Goal: Find contact information

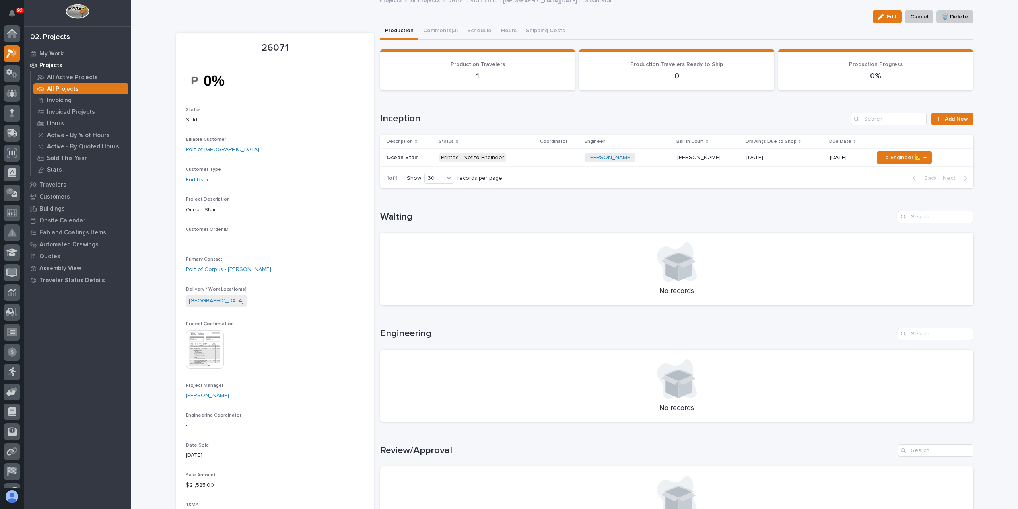
scroll to position [14, 0]
click at [11, 33] on div at bounding box center [12, 39] width 17 height 17
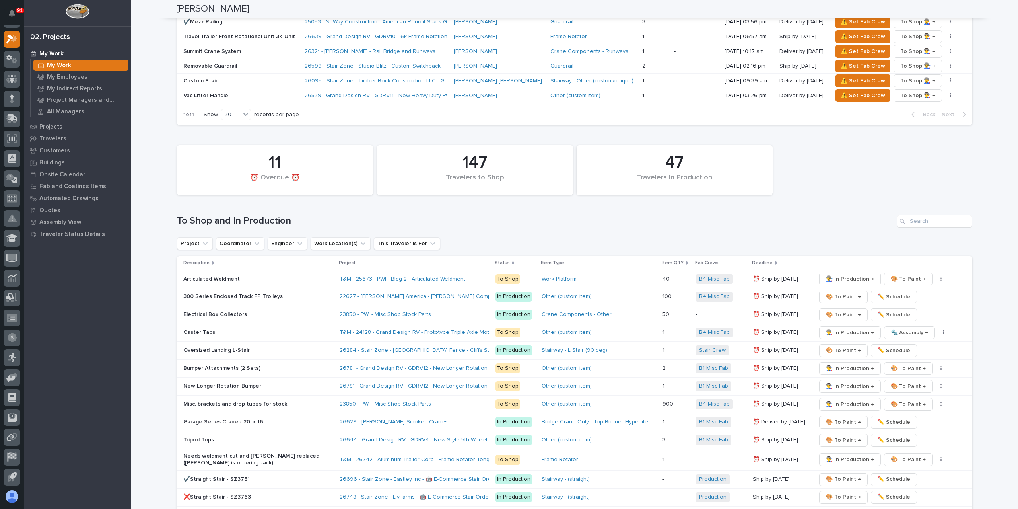
scroll to position [1114, 0]
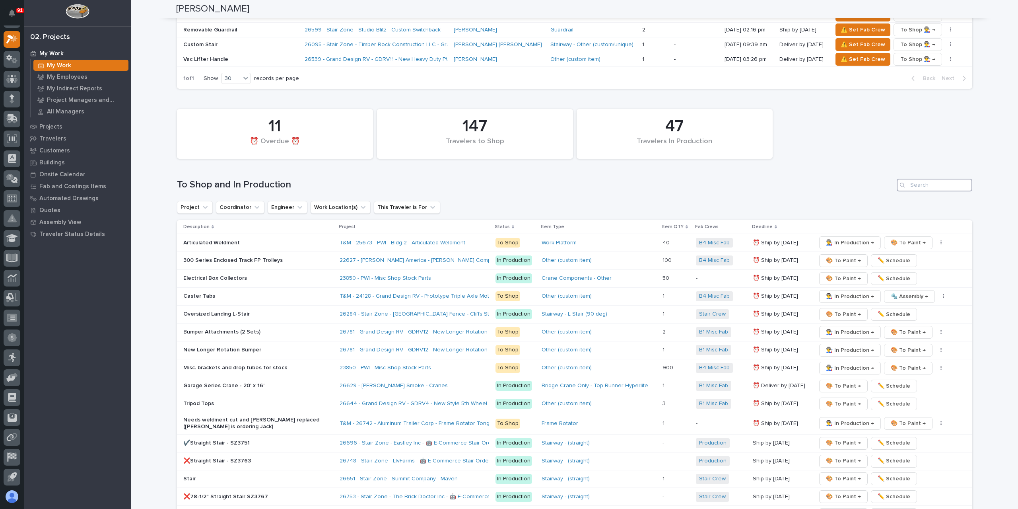
click at [924, 179] on input "Search" at bounding box center [935, 185] width 76 height 13
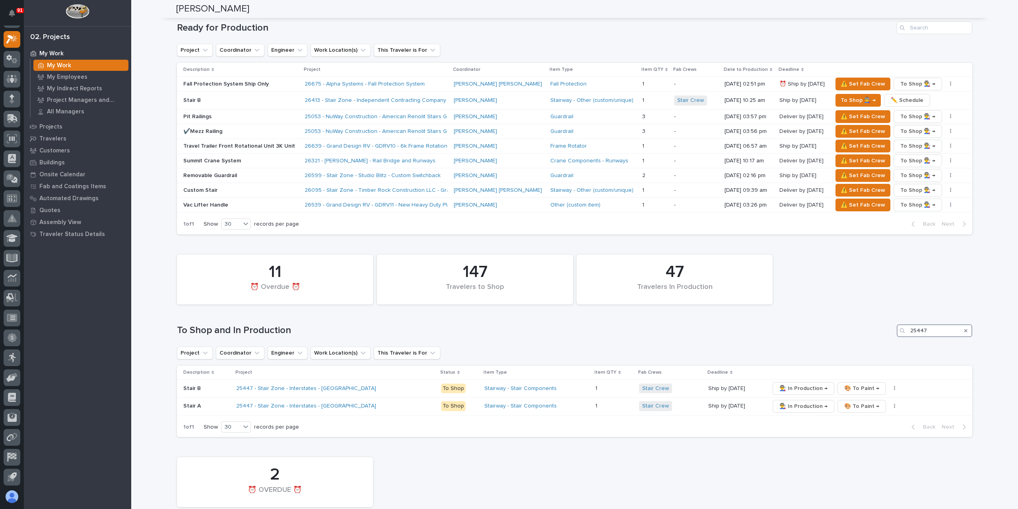
scroll to position [1062, 0]
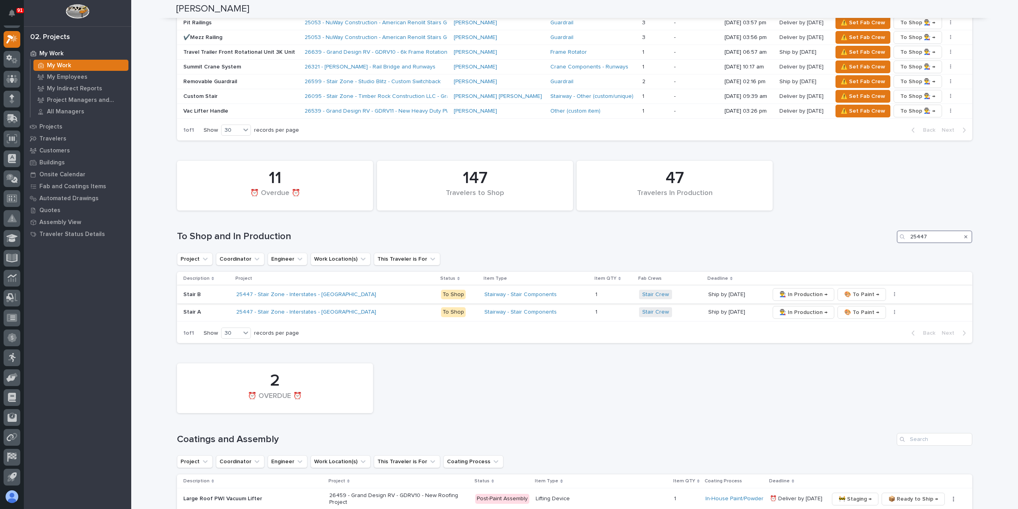
type input "25447"
click at [201, 290] on div "Stair B" at bounding box center [206, 294] width 47 height 8
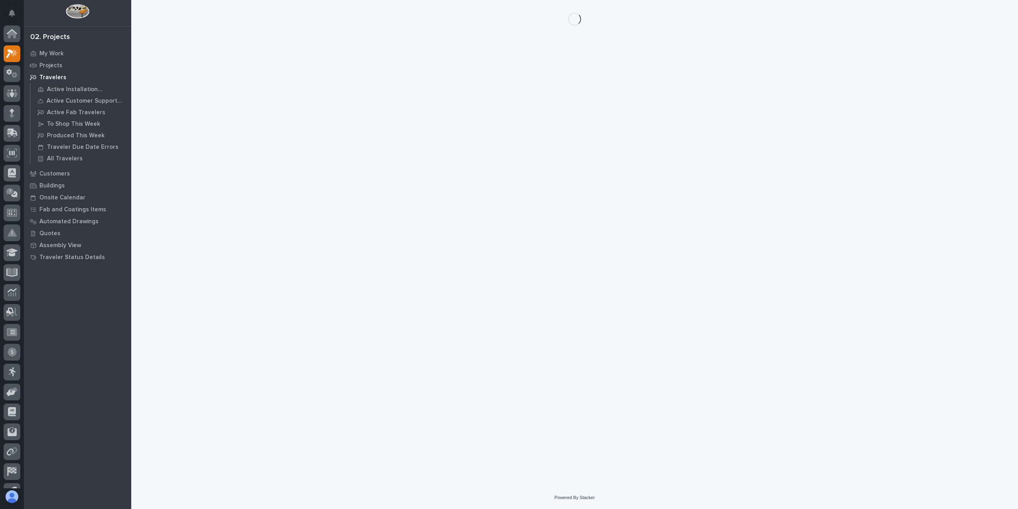
scroll to position [14, 0]
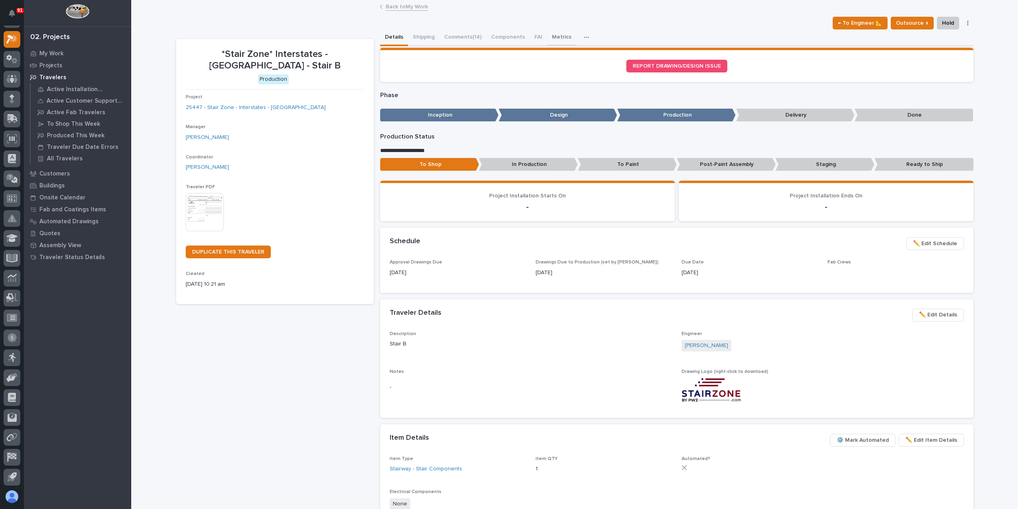
click at [552, 41] on button "Metrics" at bounding box center [561, 37] width 29 height 17
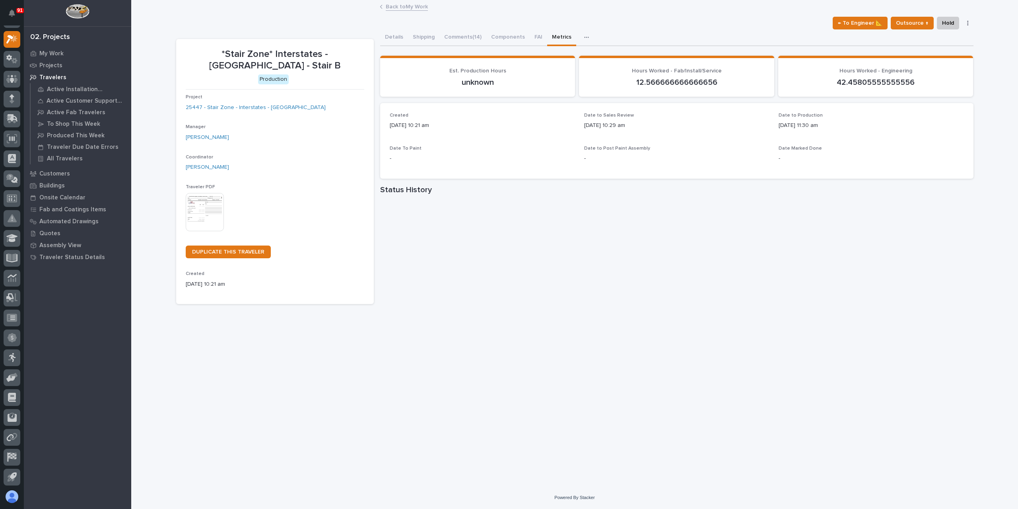
click at [398, 8] on link "Back to My Work" at bounding box center [407, 6] width 42 height 9
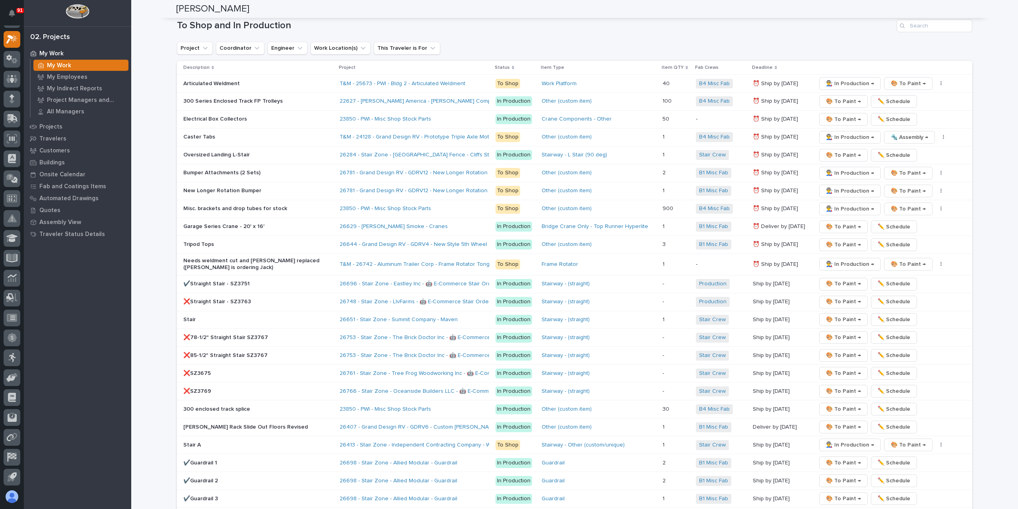
scroll to position [1114, 0]
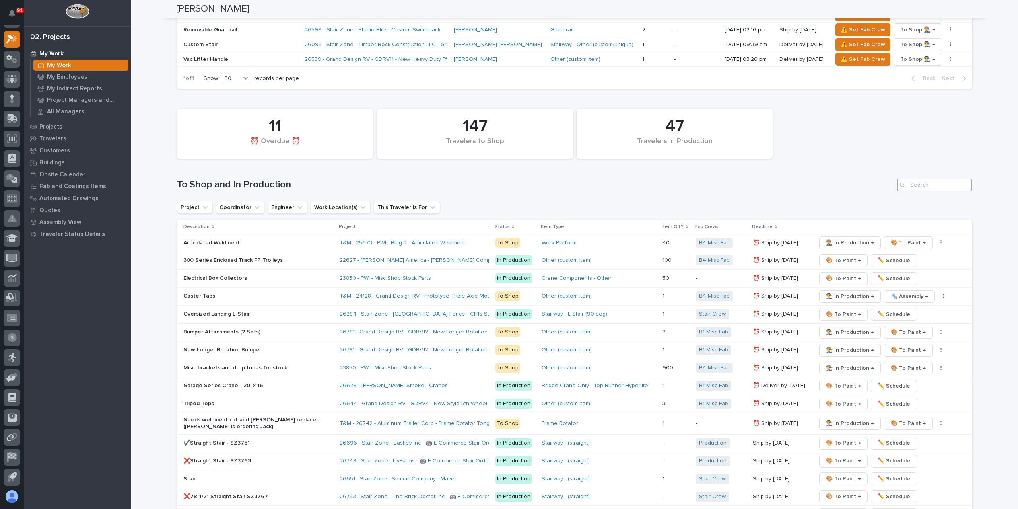
click at [918, 179] on input "Search" at bounding box center [935, 185] width 76 height 13
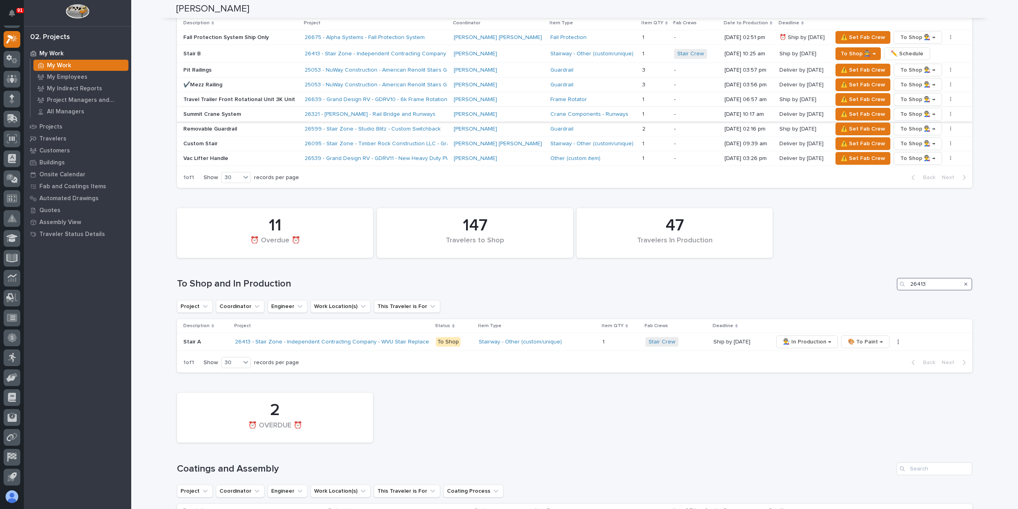
scroll to position [1053, 0]
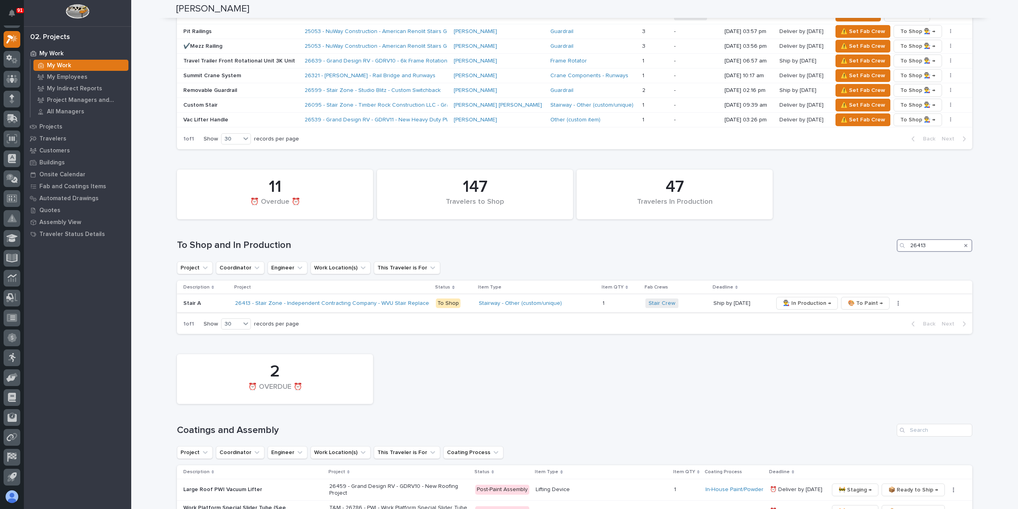
type input "26413"
click at [193, 297] on div "Stair A" at bounding box center [205, 303] width 45 height 13
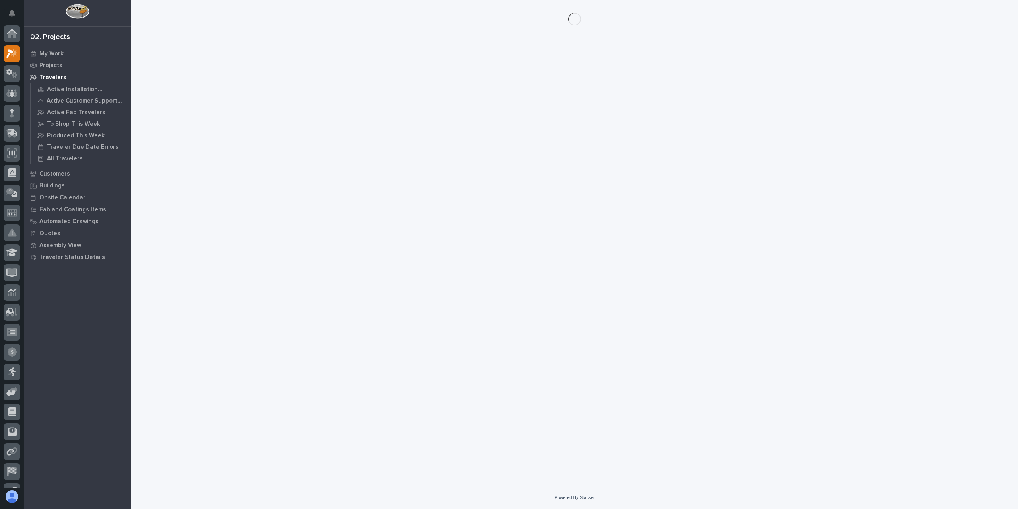
scroll to position [14, 0]
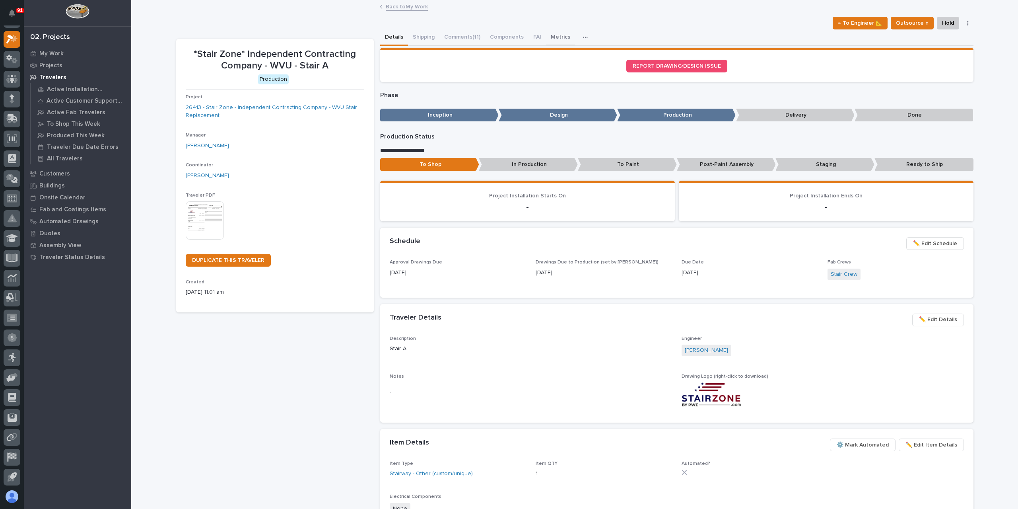
click at [551, 39] on button "Metrics" at bounding box center [560, 37] width 29 height 17
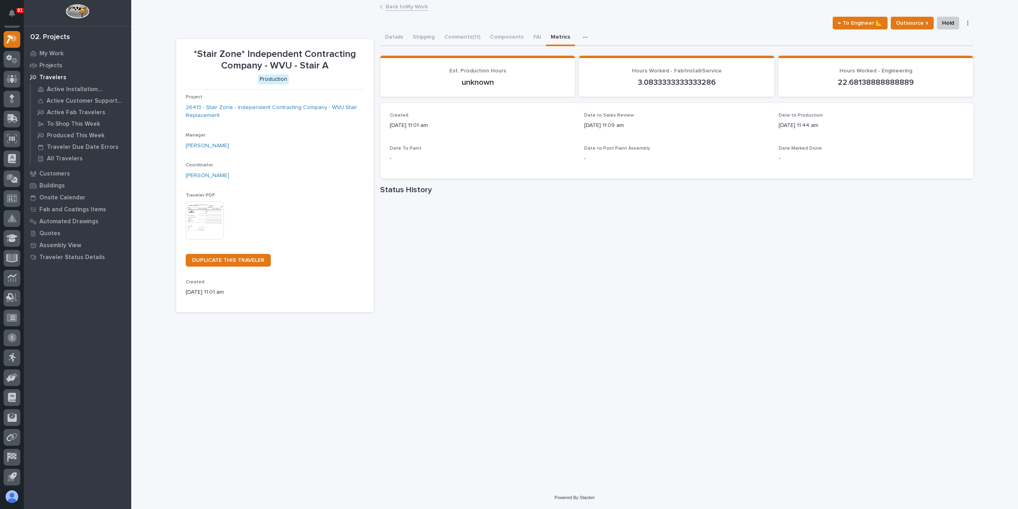
click at [395, 5] on link "Back to My Work" at bounding box center [407, 6] width 42 height 9
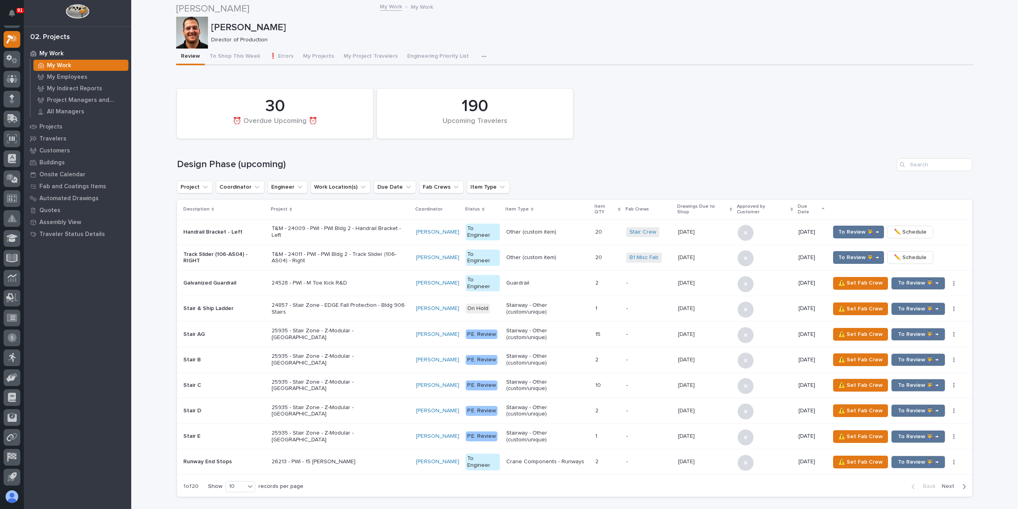
scroll to position [995, 0]
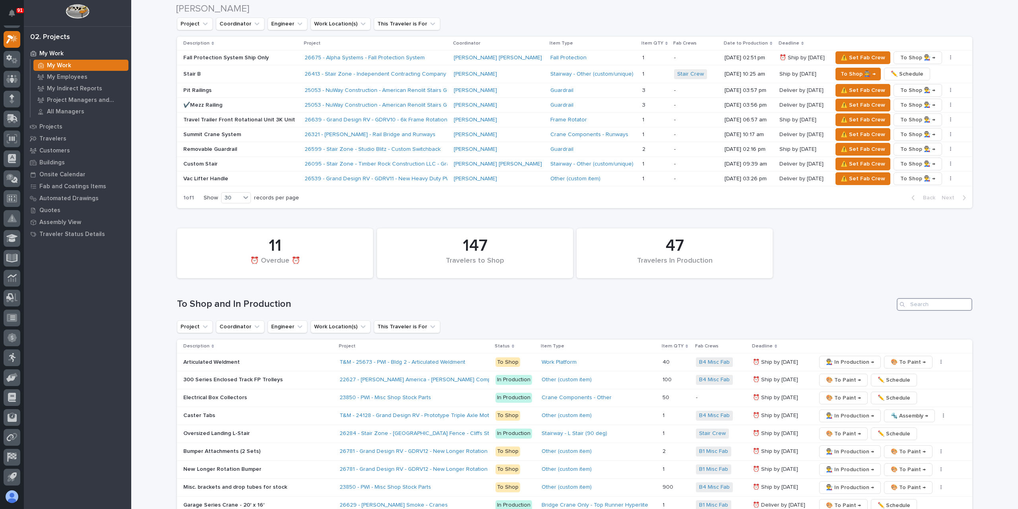
click at [920, 298] on input "Search" at bounding box center [935, 304] width 76 height 13
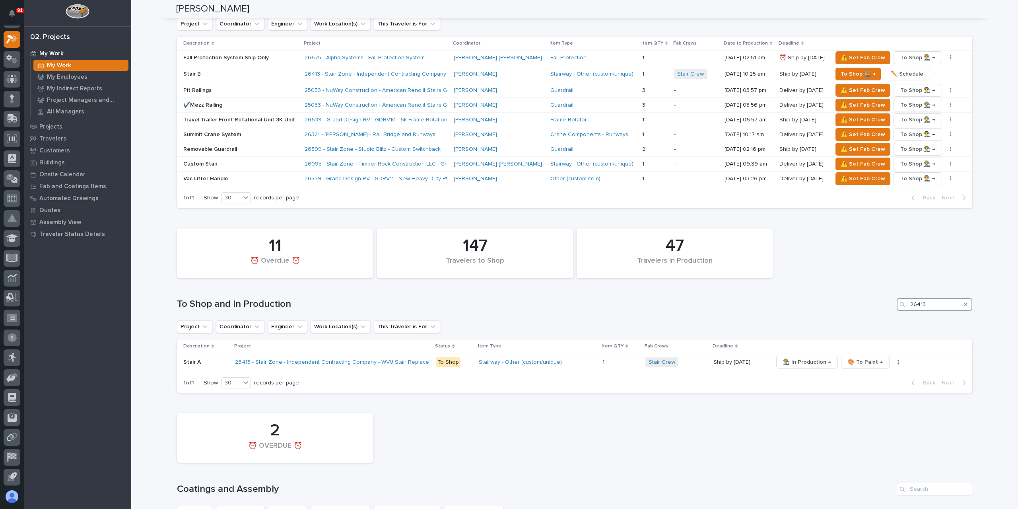
type input "26413"
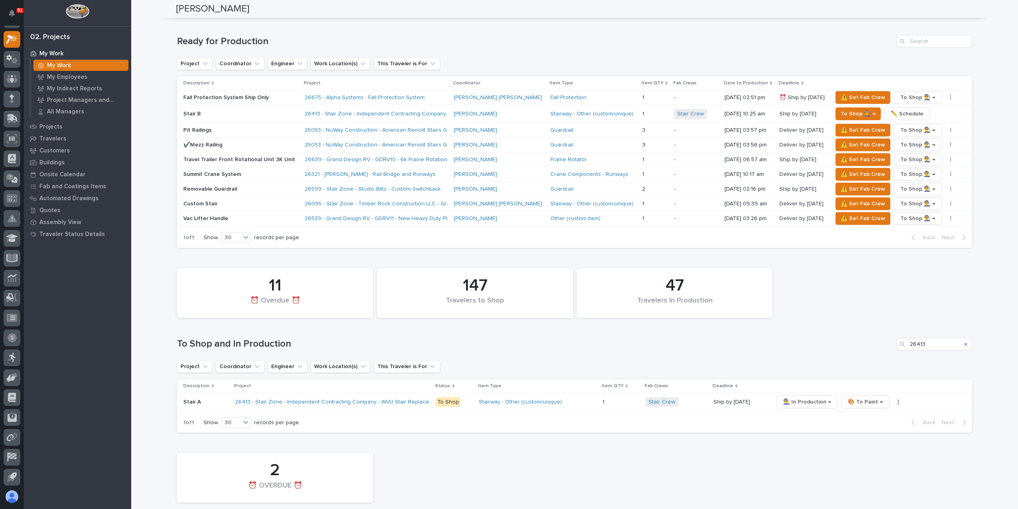
scroll to position [915, 0]
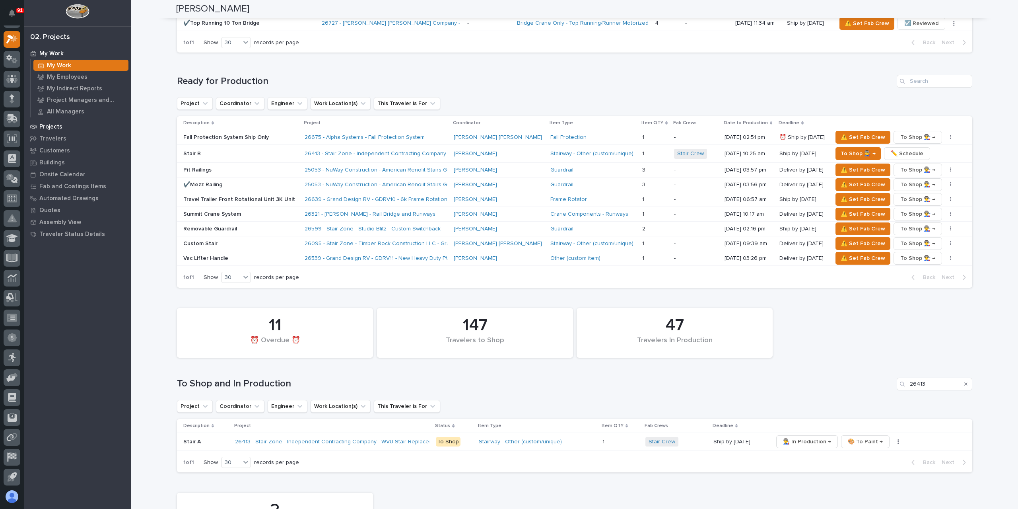
click at [52, 124] on p "Projects" at bounding box center [50, 126] width 23 height 7
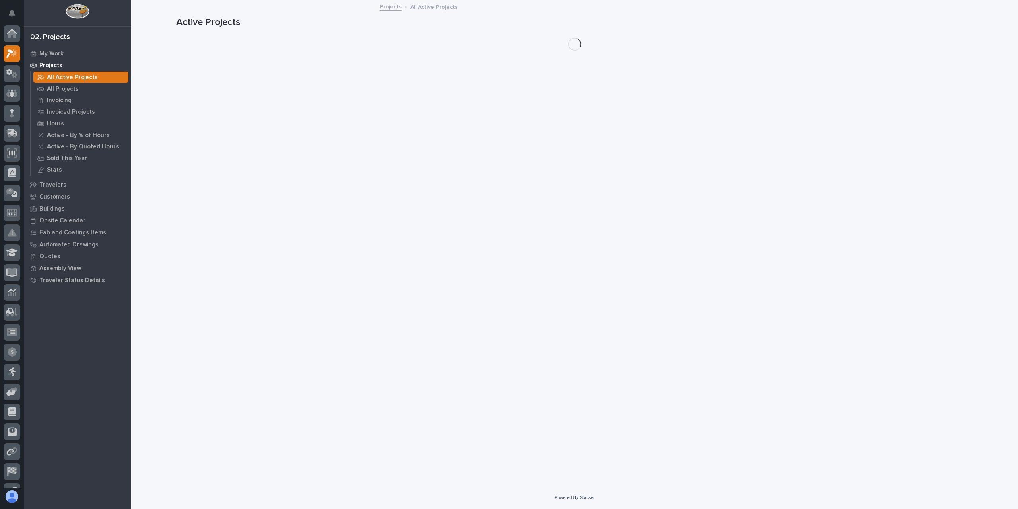
scroll to position [14, 0]
click at [64, 91] on p "All Projects" at bounding box center [63, 89] width 32 height 7
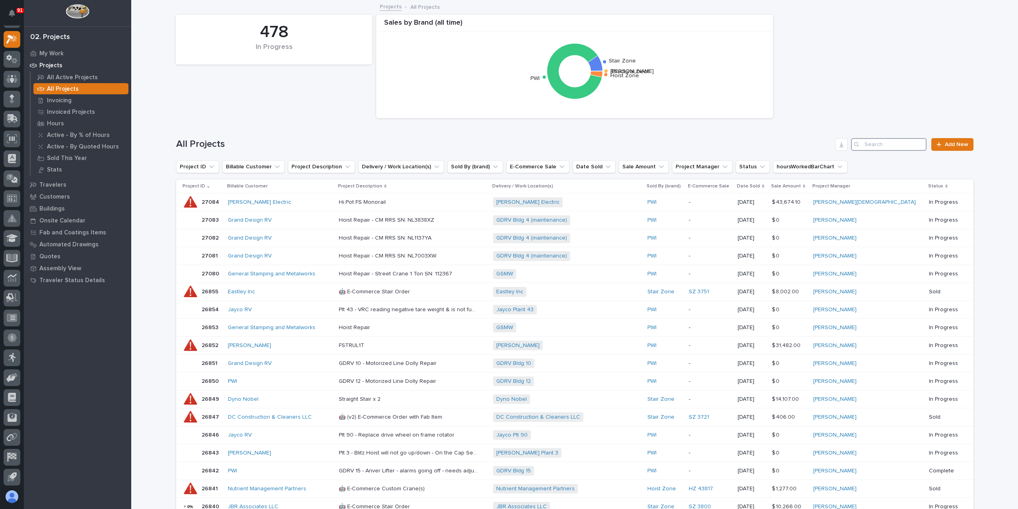
click at [879, 142] on input "Search" at bounding box center [889, 144] width 76 height 13
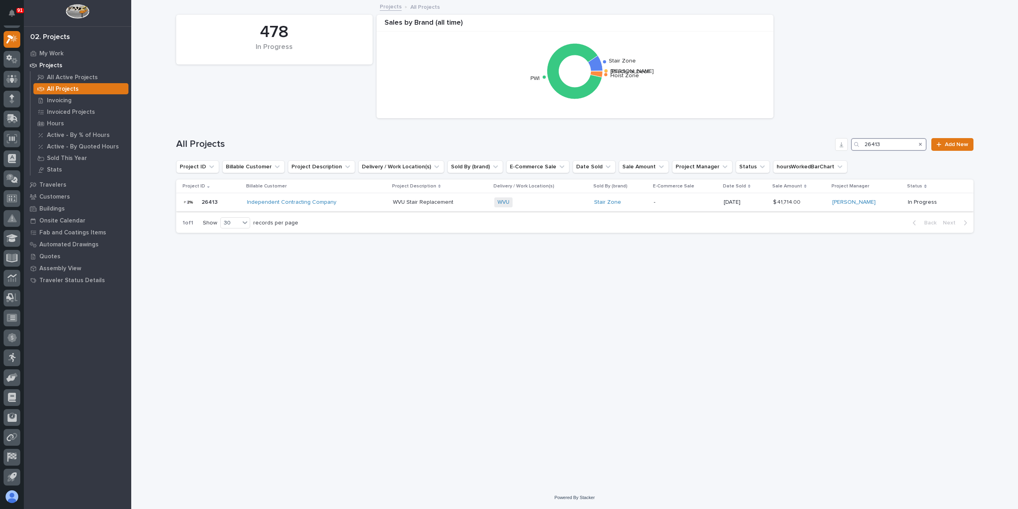
type input "26413"
click at [392, 199] on td "WVU Stair Replacement WVU Stair Replacement" at bounding box center [441, 202] width 102 height 18
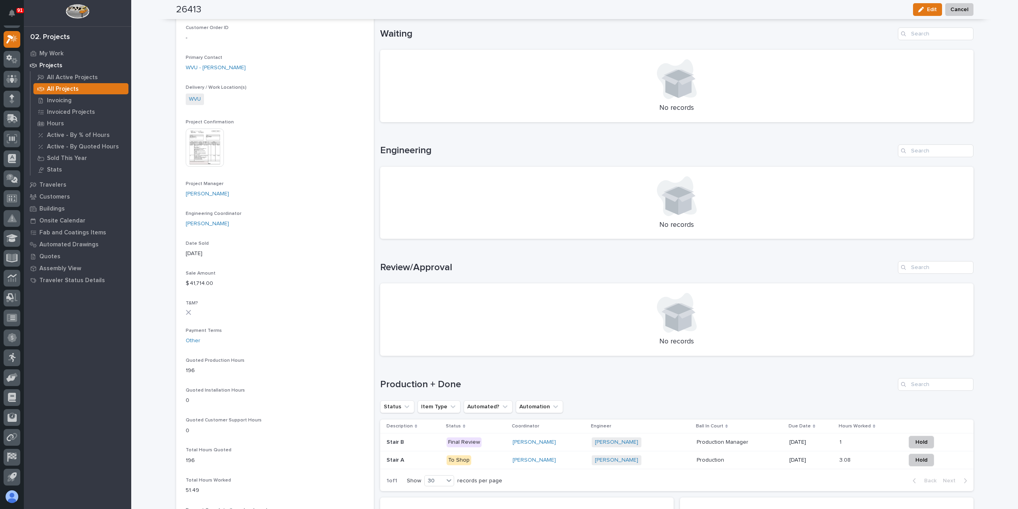
scroll to position [285, 0]
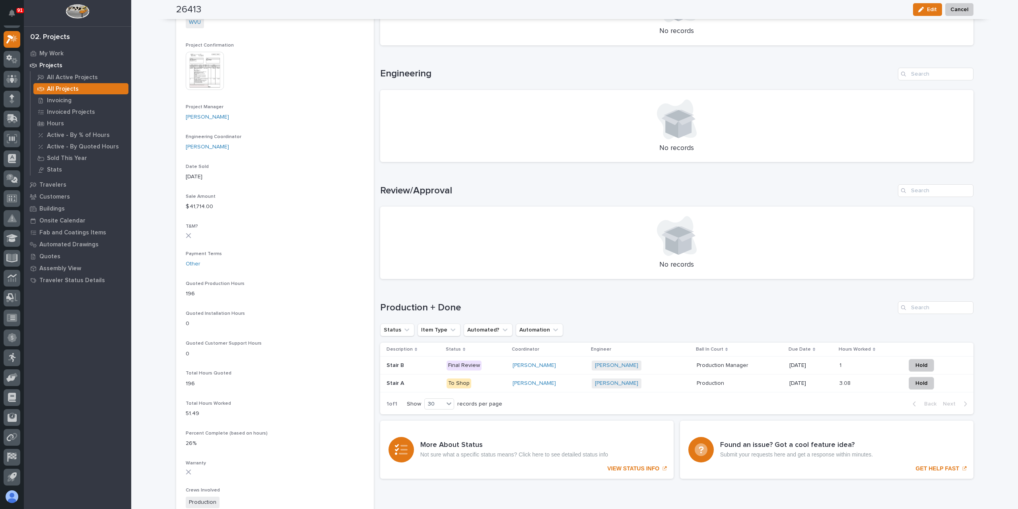
click at [399, 361] on p "Stair B" at bounding box center [396, 364] width 19 height 8
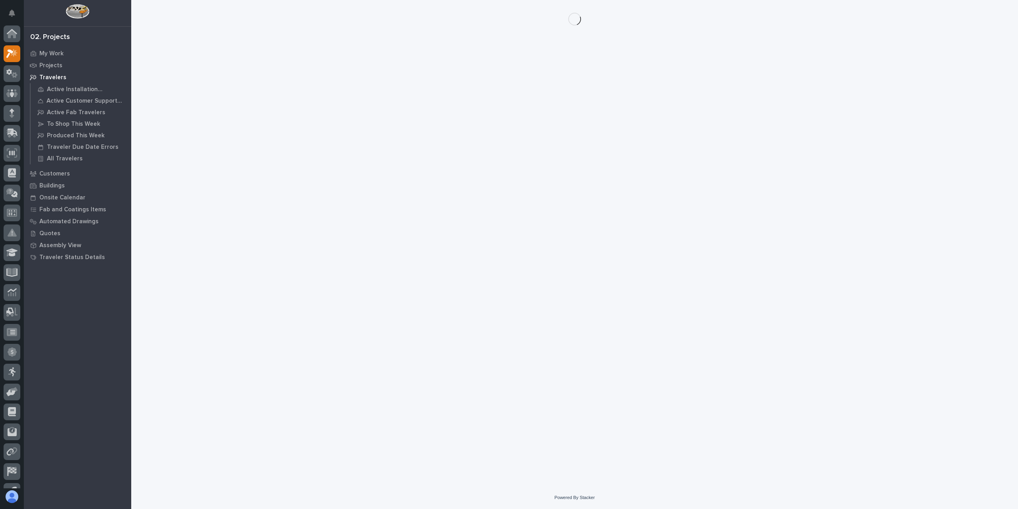
scroll to position [14, 0]
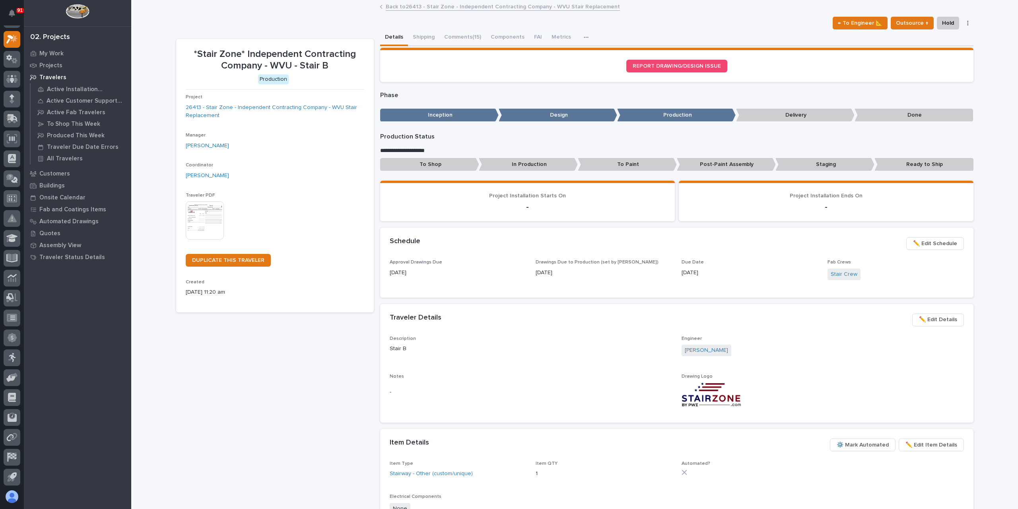
click at [437, 167] on p "To Shop" at bounding box center [429, 164] width 99 height 13
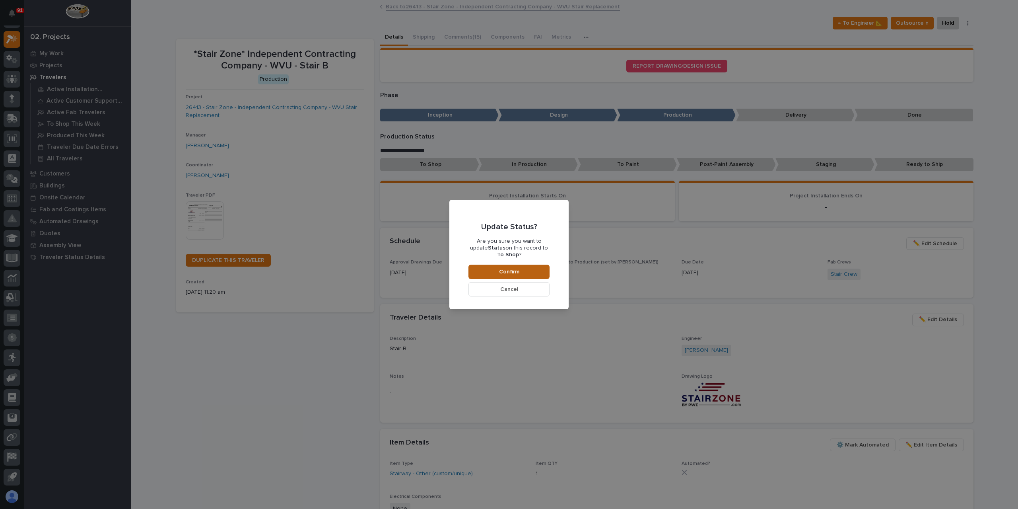
click at [494, 265] on button "Confirm" at bounding box center [509, 272] width 81 height 14
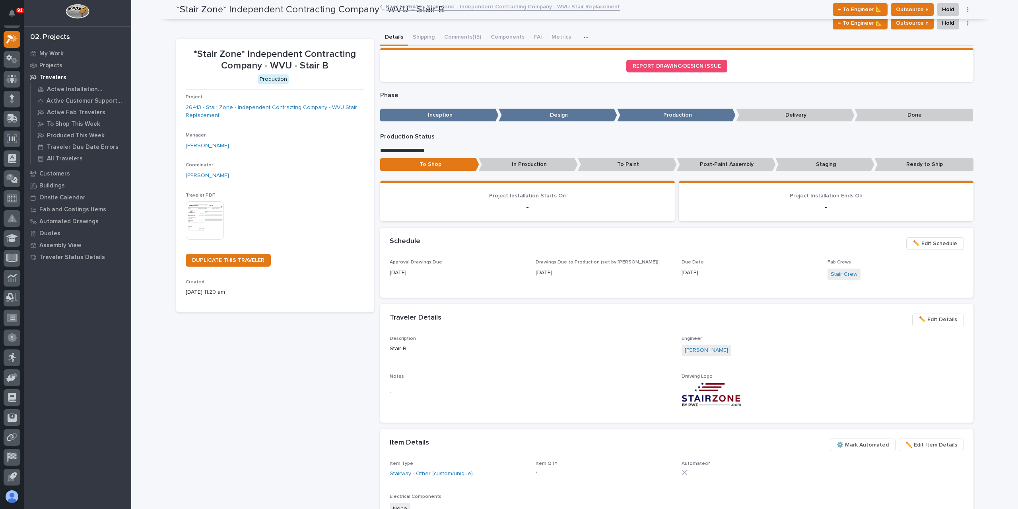
scroll to position [0, 0]
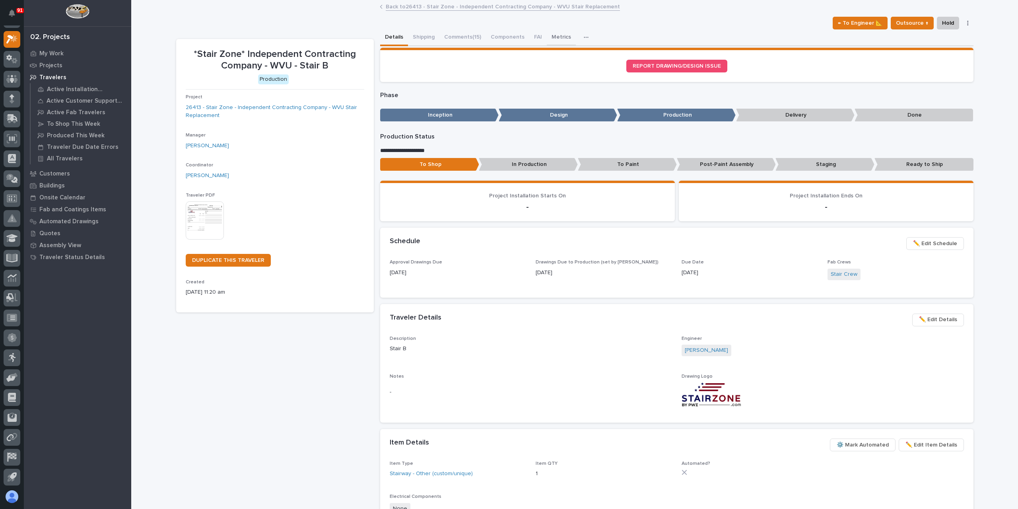
click at [557, 36] on button "Metrics" at bounding box center [561, 37] width 29 height 17
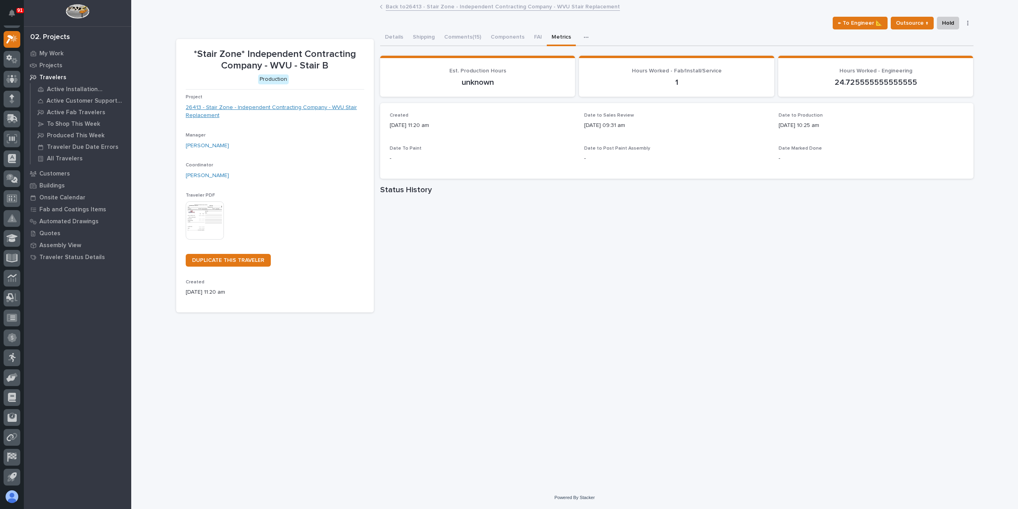
click at [219, 108] on link "26413 - Stair Zone - Independent Contracting Company - WVU Stair Replacement" at bounding box center [275, 111] width 179 height 17
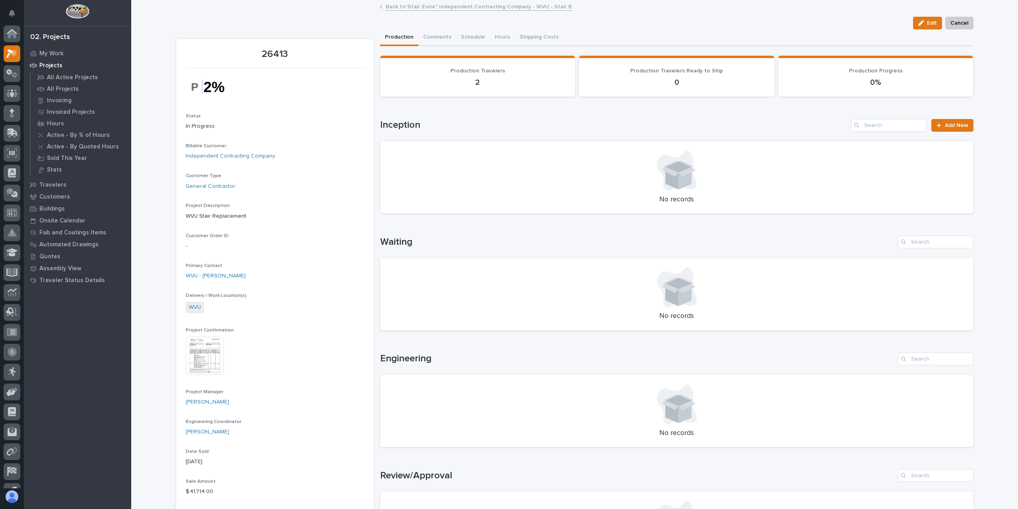
scroll to position [14, 0]
click at [210, 353] on img at bounding box center [205, 356] width 38 height 38
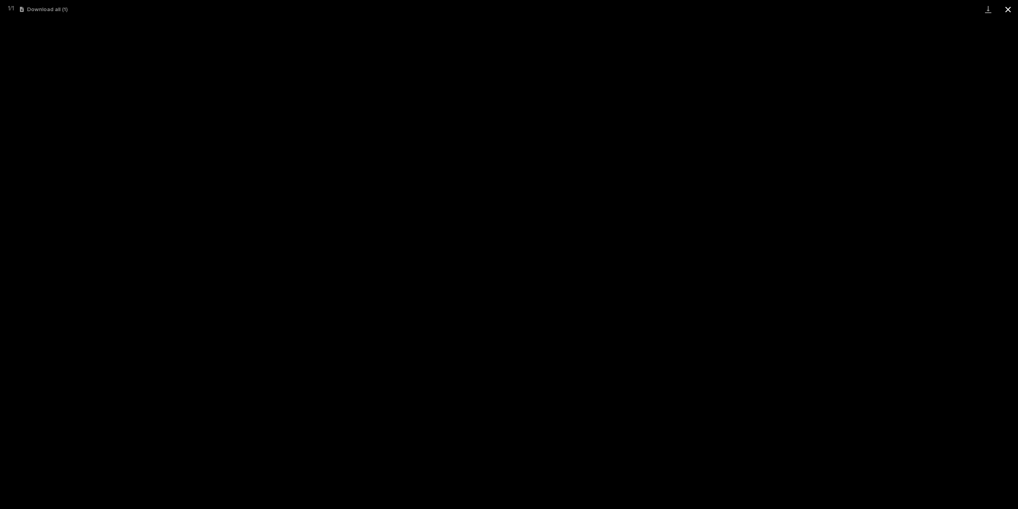
click at [1001, 7] on button "Close gallery" at bounding box center [1009, 9] width 20 height 19
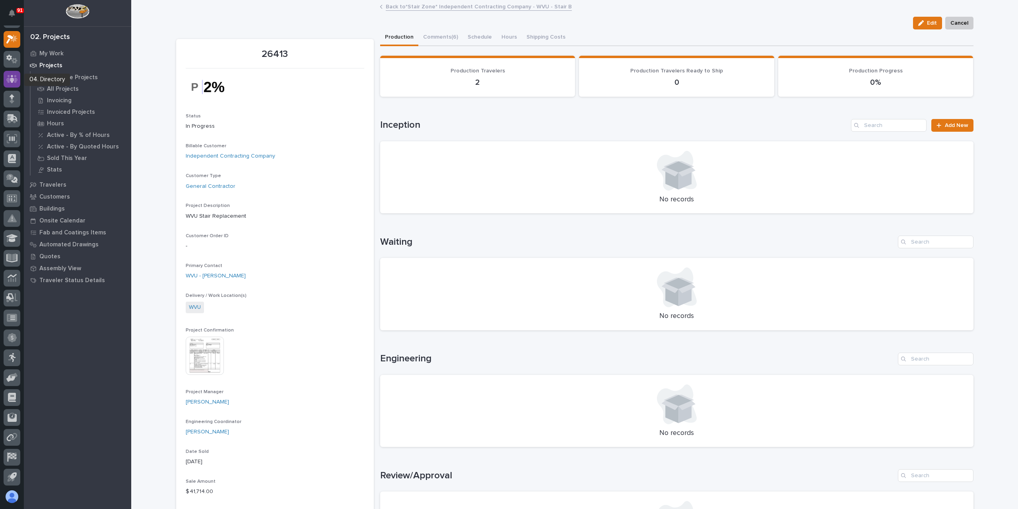
click at [20, 80] on div at bounding box center [12, 79] width 17 height 17
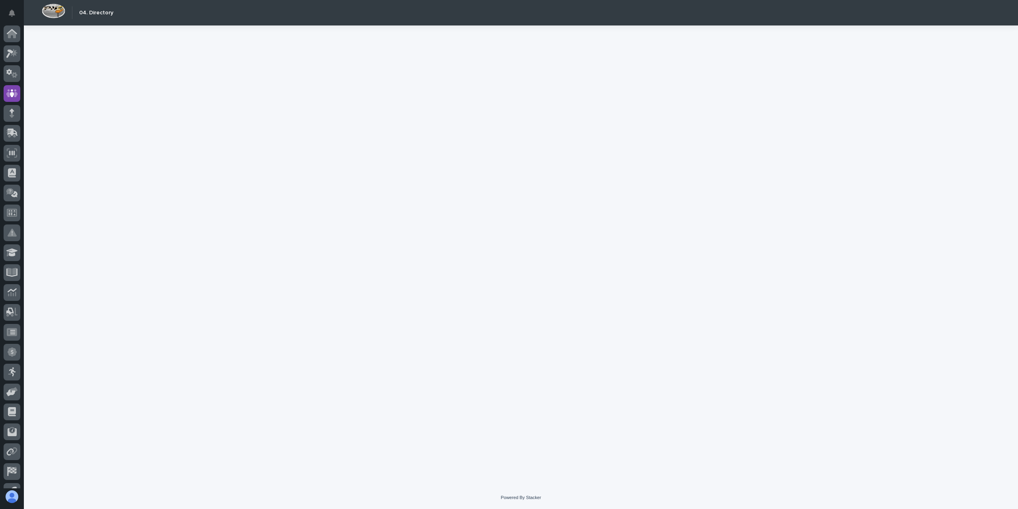
scroll to position [14, 0]
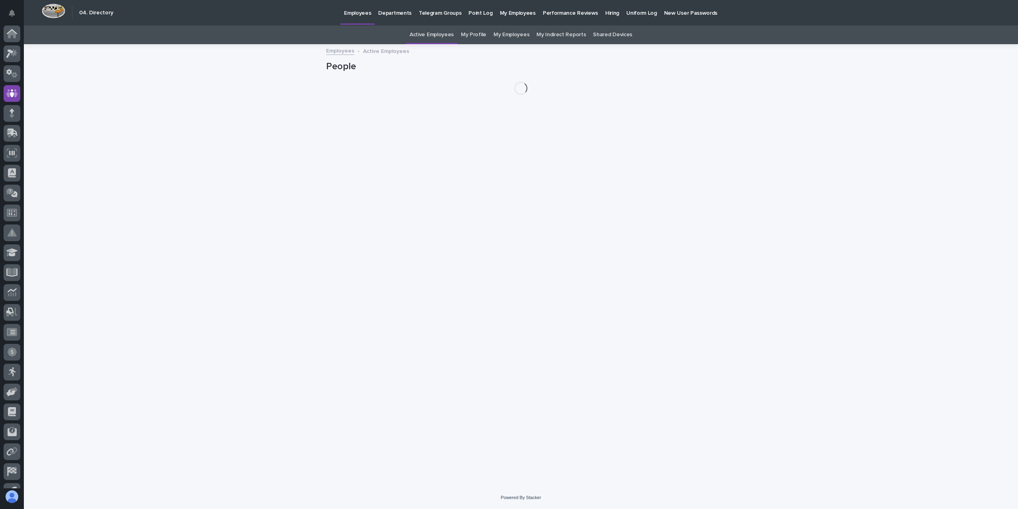
scroll to position [14, 0]
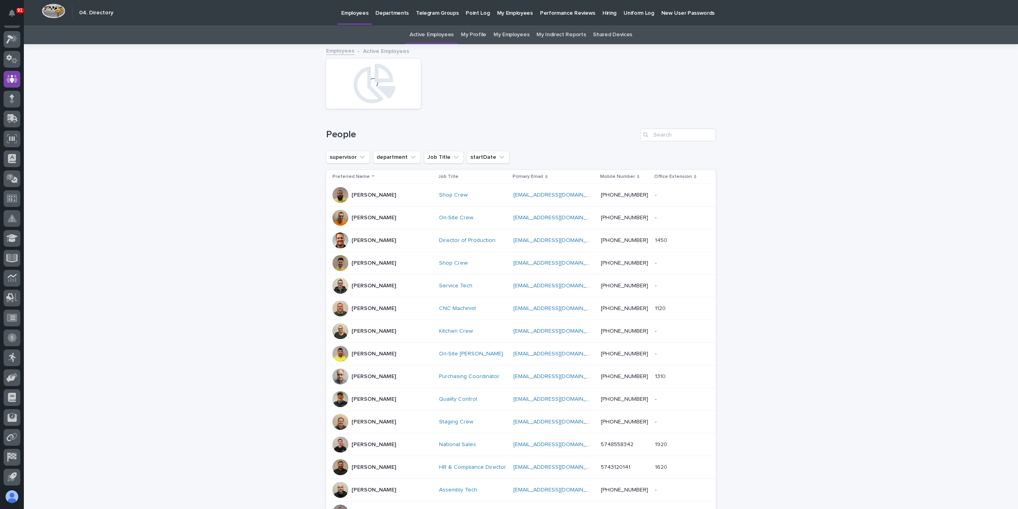
click at [433, 37] on link "Active Employees" at bounding box center [432, 34] width 44 height 19
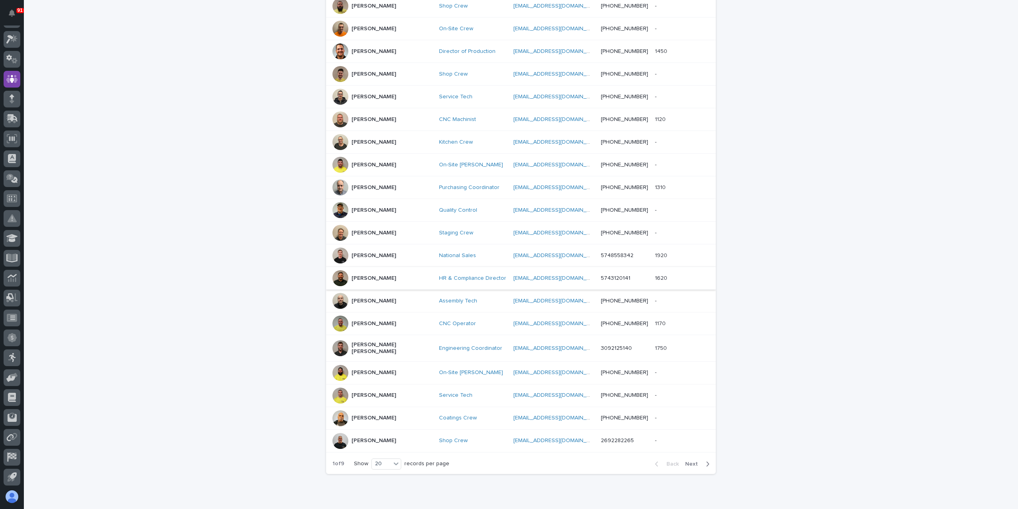
scroll to position [216, 0]
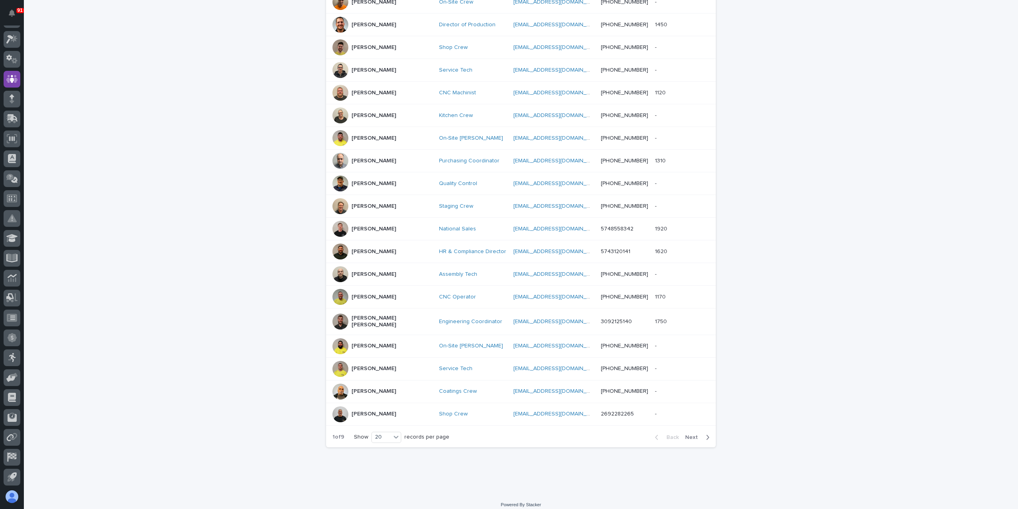
click at [696, 434] on span "Next" at bounding box center [694, 437] width 18 height 6
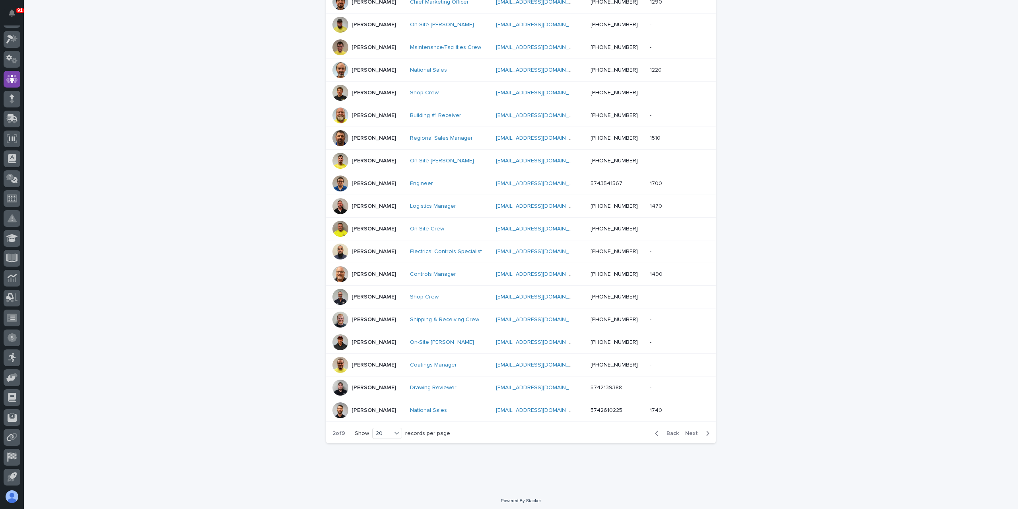
click at [687, 431] on span "Next" at bounding box center [694, 433] width 18 height 6
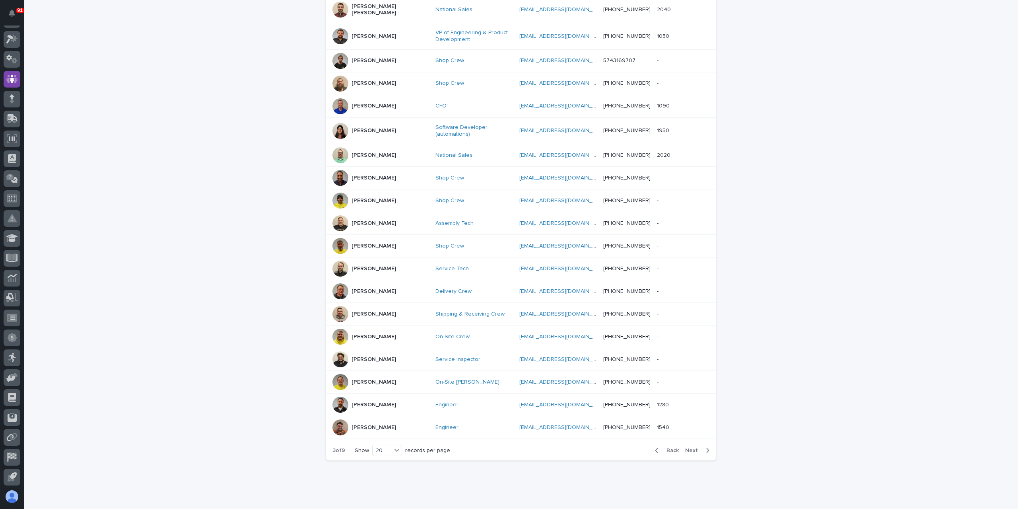
scroll to position [220, 0]
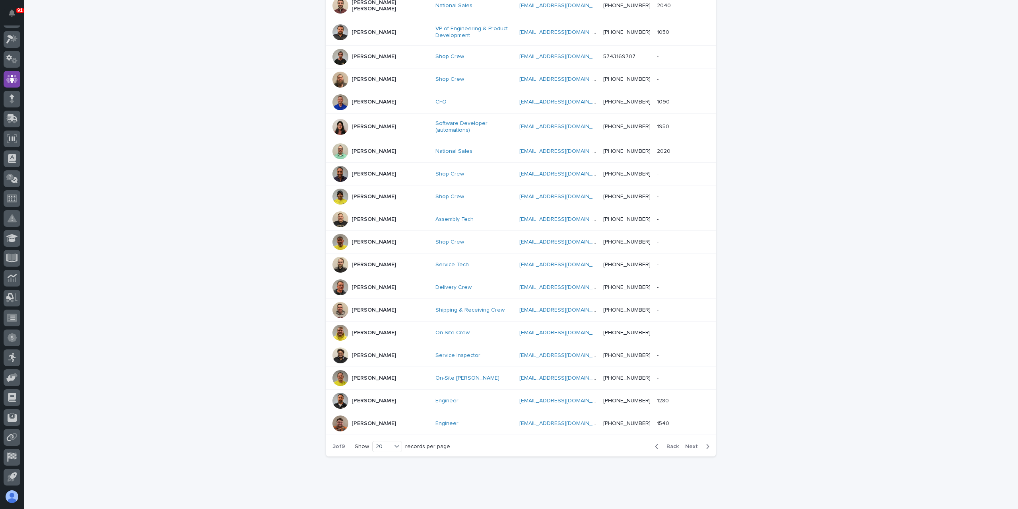
click at [687, 443] on button "Next" at bounding box center [699, 446] width 34 height 7
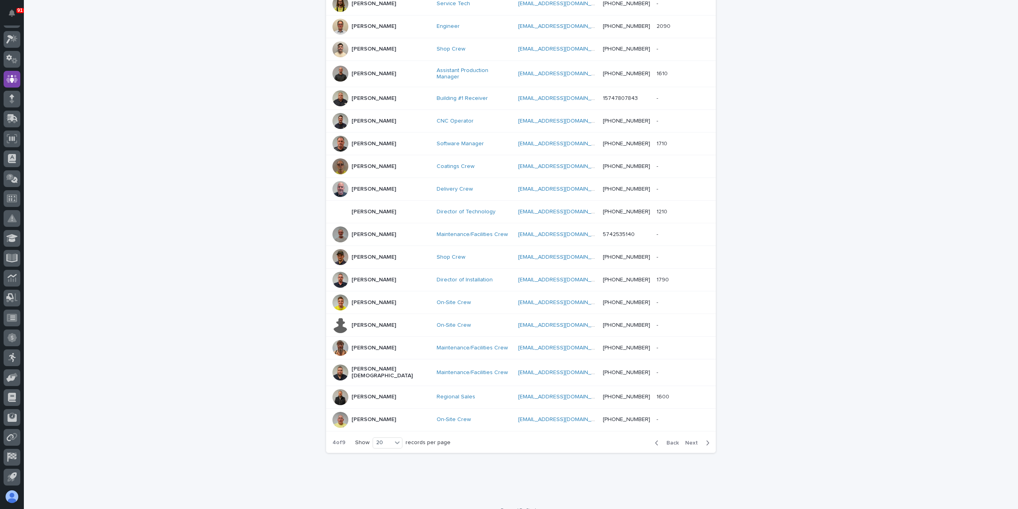
scroll to position [216, 0]
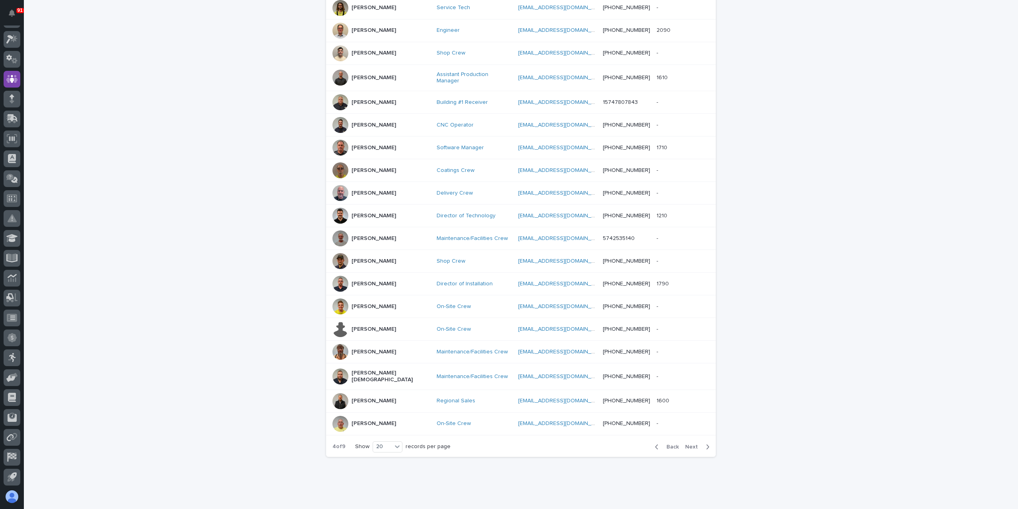
click at [687, 444] on span "Next" at bounding box center [694, 447] width 18 height 6
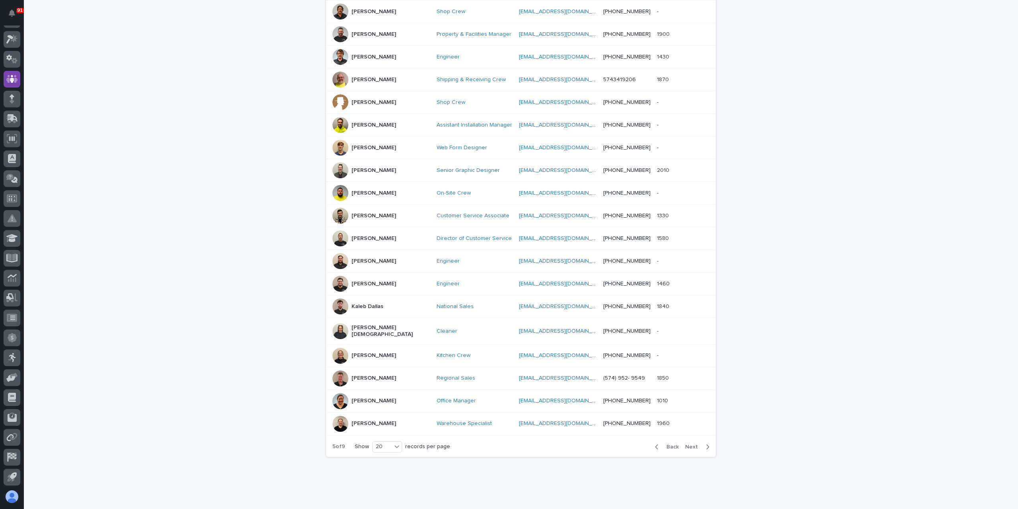
click at [687, 444] on span "Next" at bounding box center [694, 447] width 18 height 6
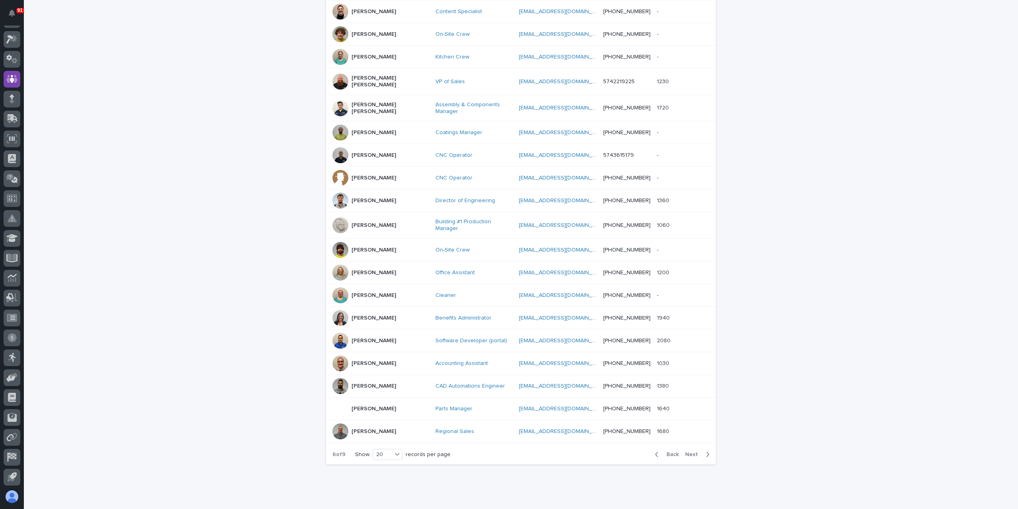
scroll to position [220, 0]
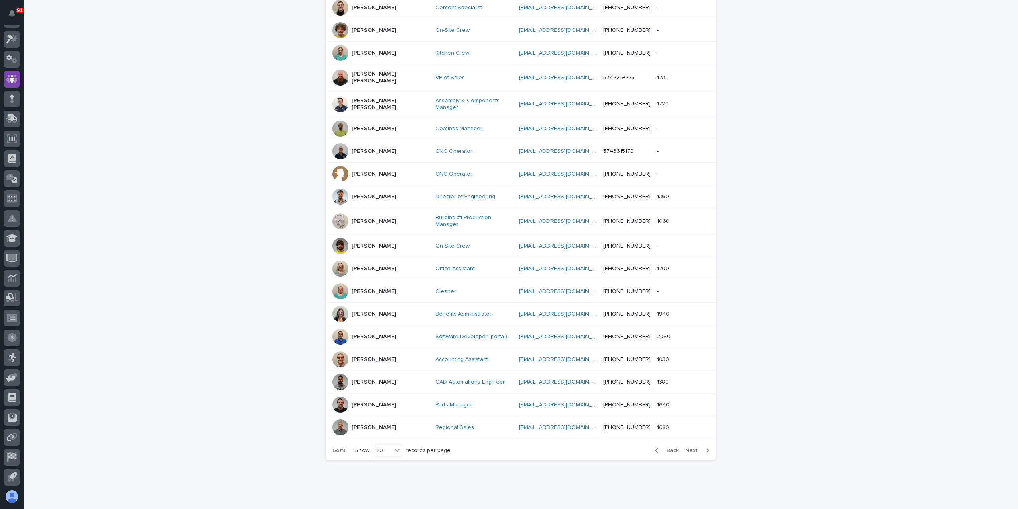
click at [687, 447] on button "Next" at bounding box center [699, 450] width 34 height 7
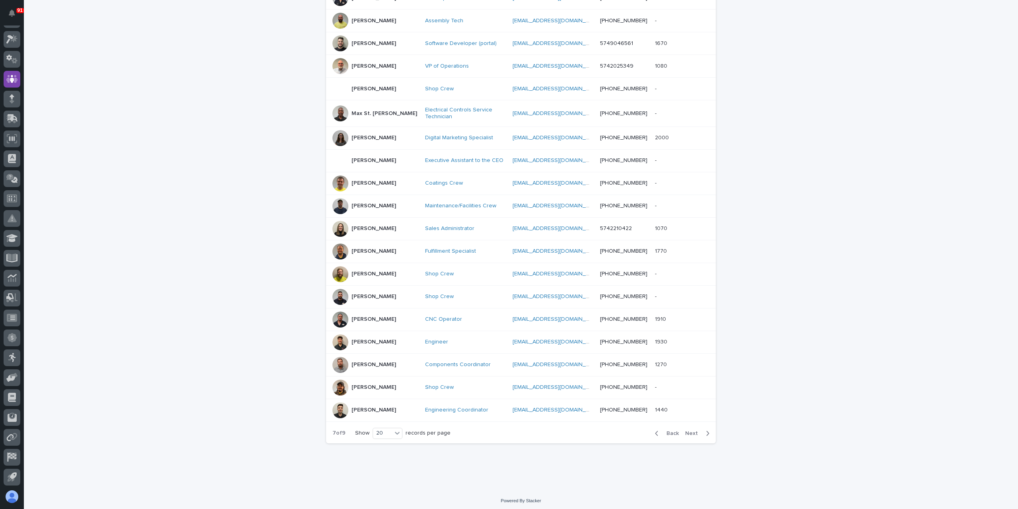
scroll to position [218, 0]
click at [358, 228] on p "[PERSON_NAME]" at bounding box center [374, 230] width 45 height 7
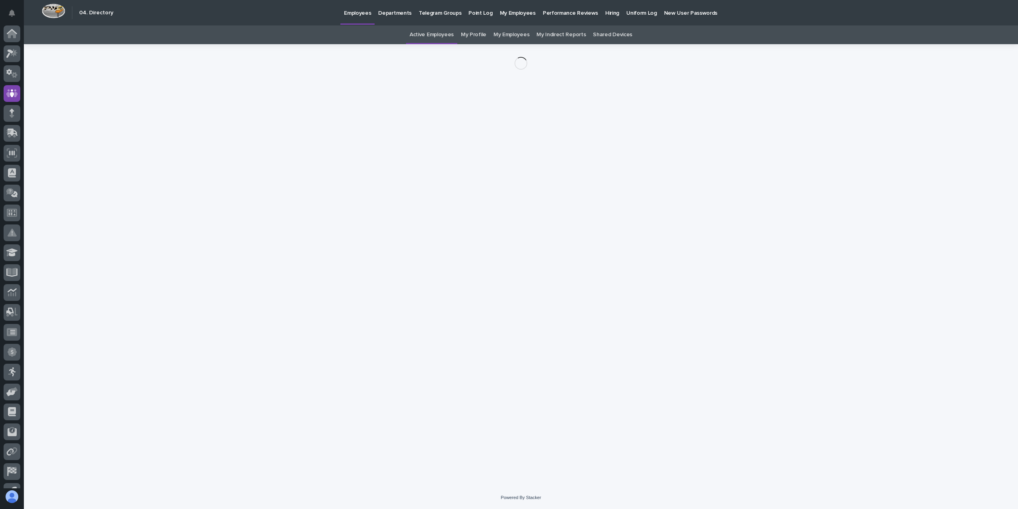
scroll to position [14, 0]
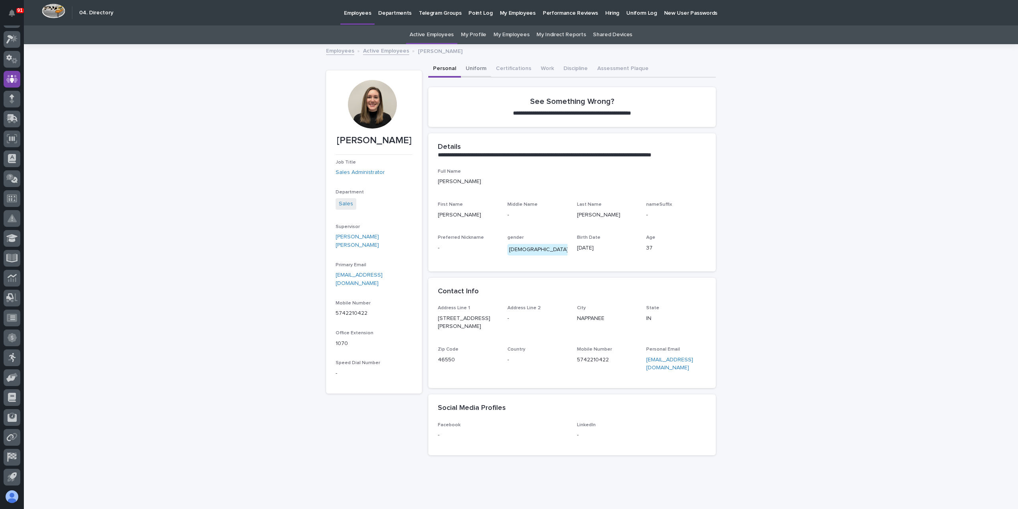
click at [473, 72] on button "Uniform" at bounding box center [476, 69] width 30 height 17
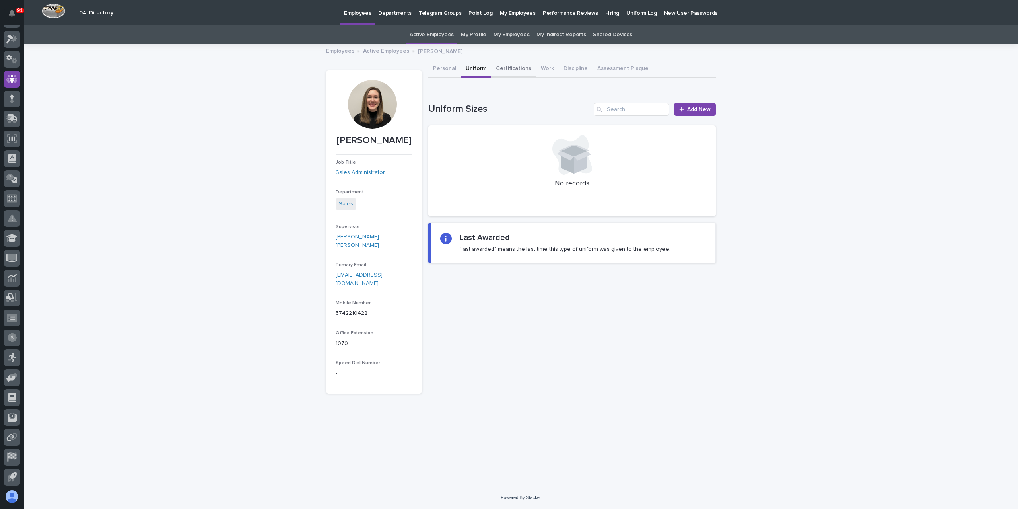
click at [506, 71] on button "Certifications" at bounding box center [513, 69] width 45 height 17
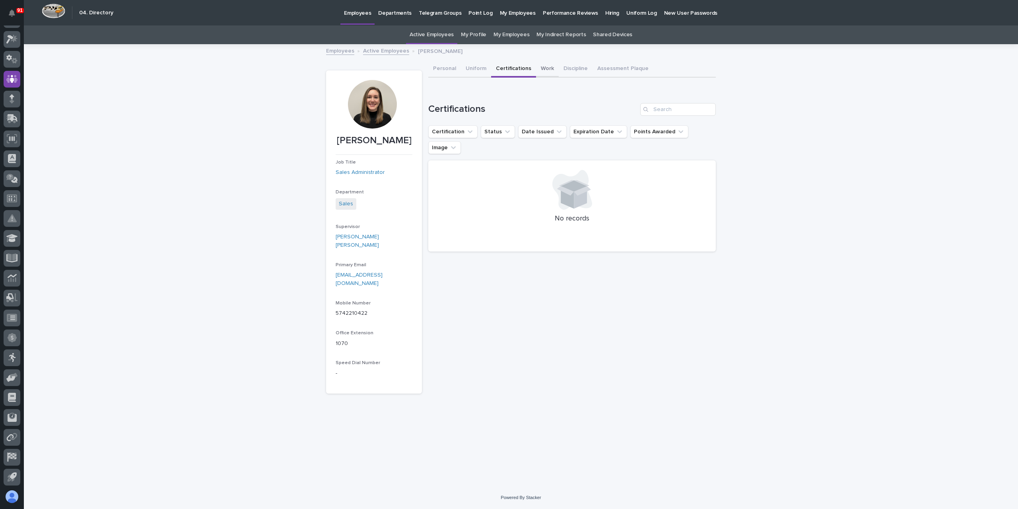
click at [537, 69] on button "Work" at bounding box center [547, 69] width 23 height 17
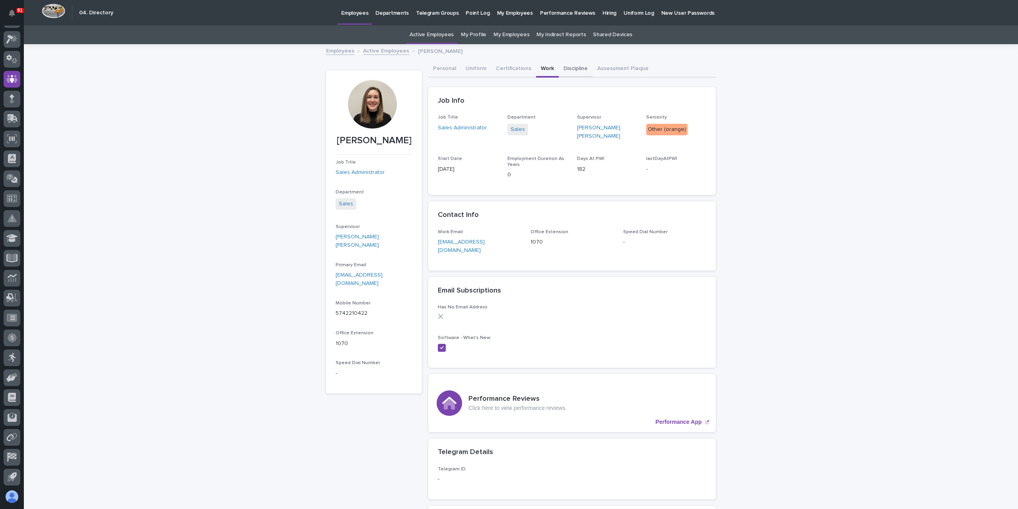
click at [566, 71] on button "Discipline" at bounding box center [576, 69] width 34 height 17
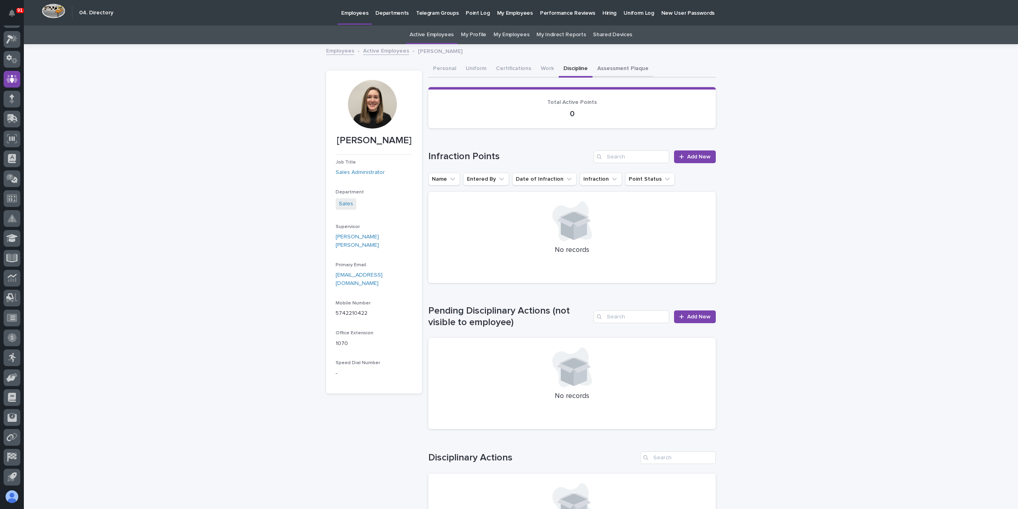
click at [607, 74] on button "Assessment Plaque" at bounding box center [623, 69] width 61 height 17
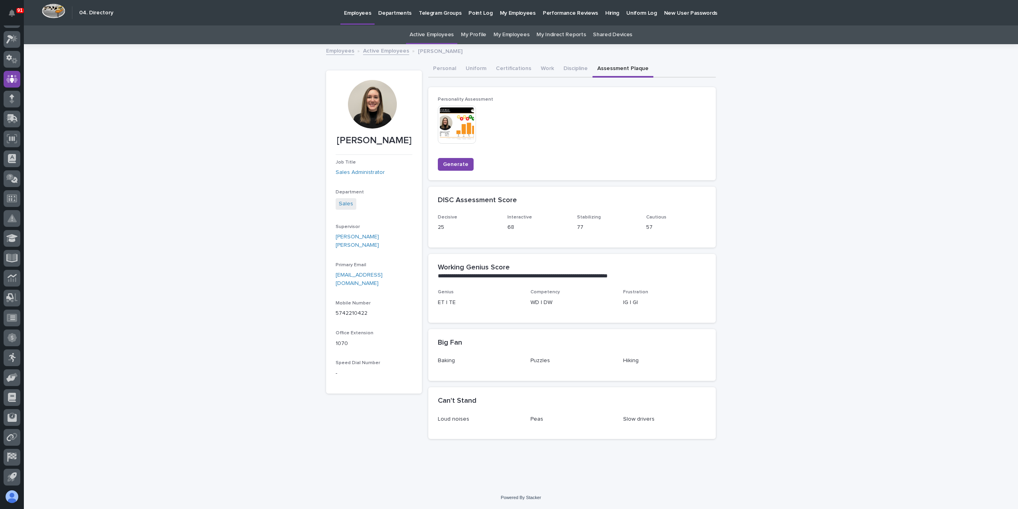
click at [463, 130] on img at bounding box center [457, 124] width 38 height 38
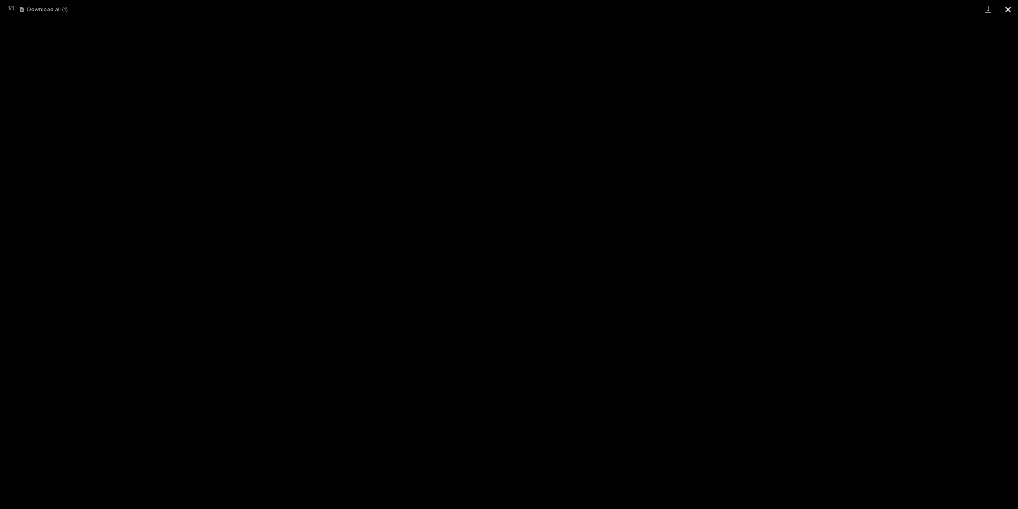
click at [1007, 4] on button "Close gallery" at bounding box center [1009, 9] width 20 height 19
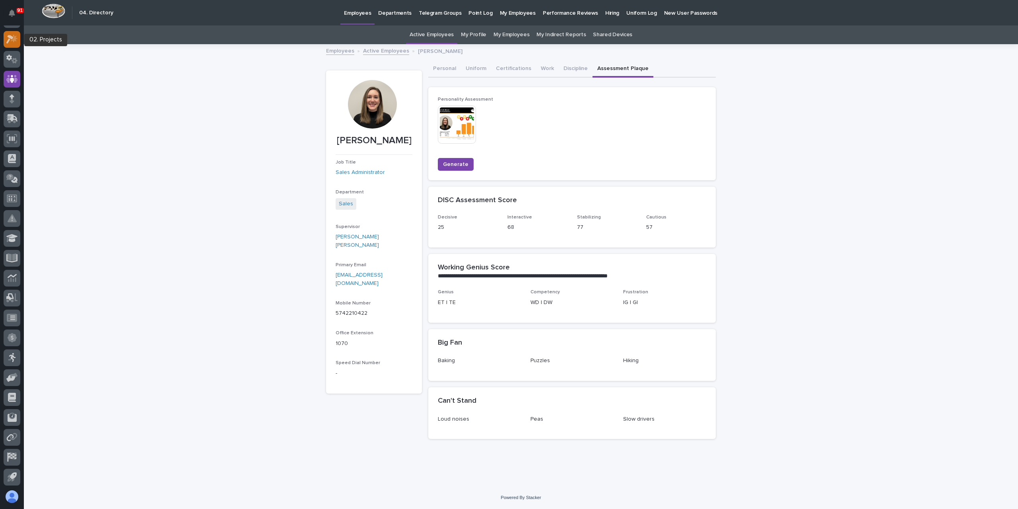
click at [10, 41] on icon at bounding box center [12, 39] width 12 height 9
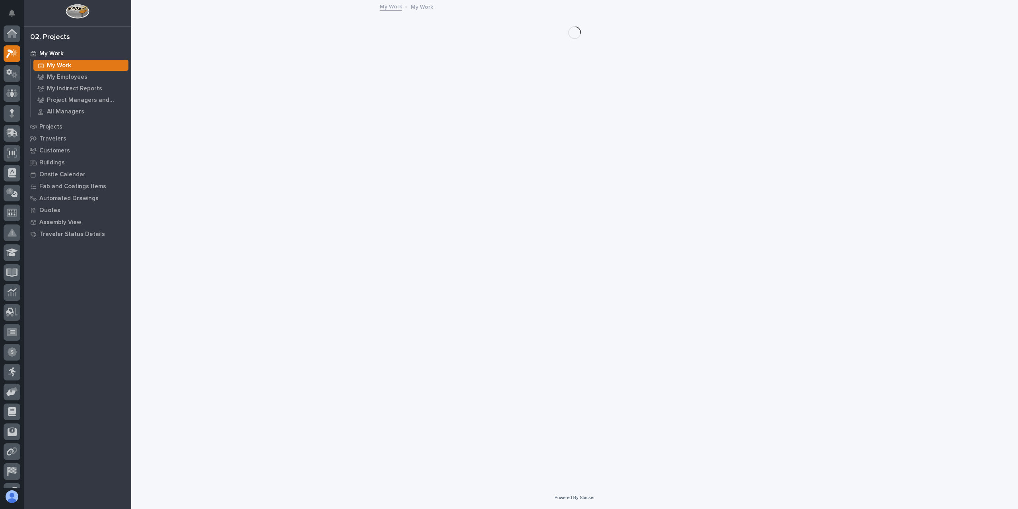
scroll to position [14, 0]
